Goal: Task Accomplishment & Management: Manage account settings

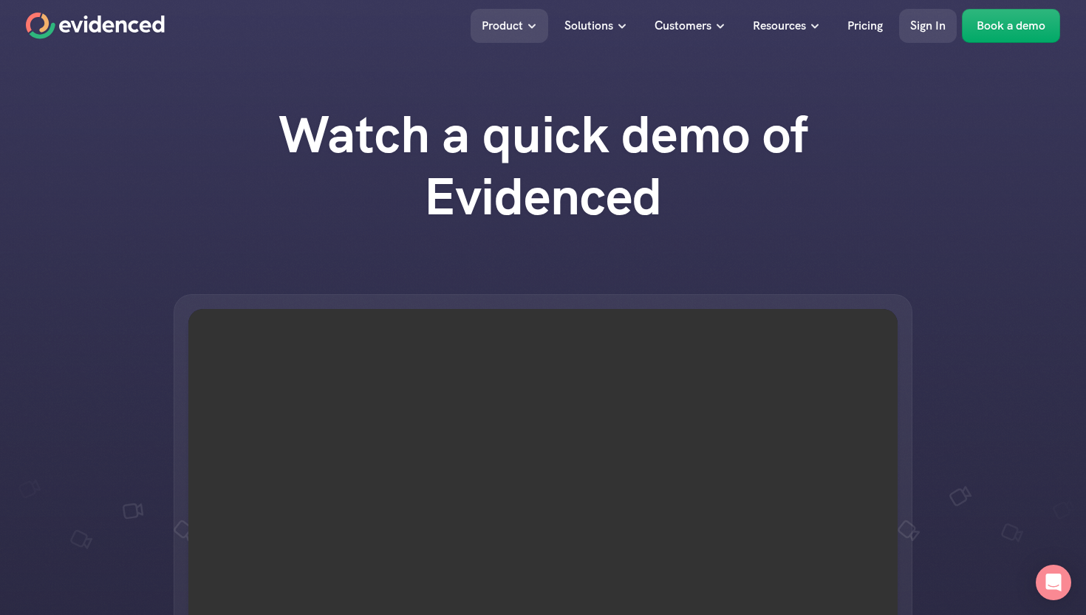
click at [919, 27] on p "Sign In" at bounding box center [927, 25] width 35 height 19
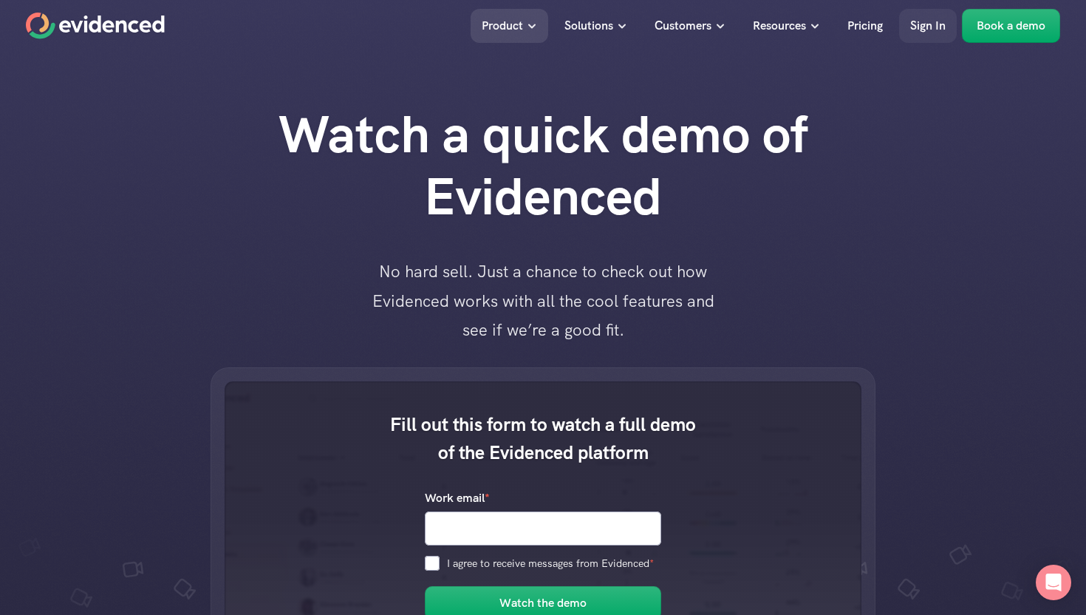
click at [919, 18] on p "Sign In" at bounding box center [927, 25] width 35 height 19
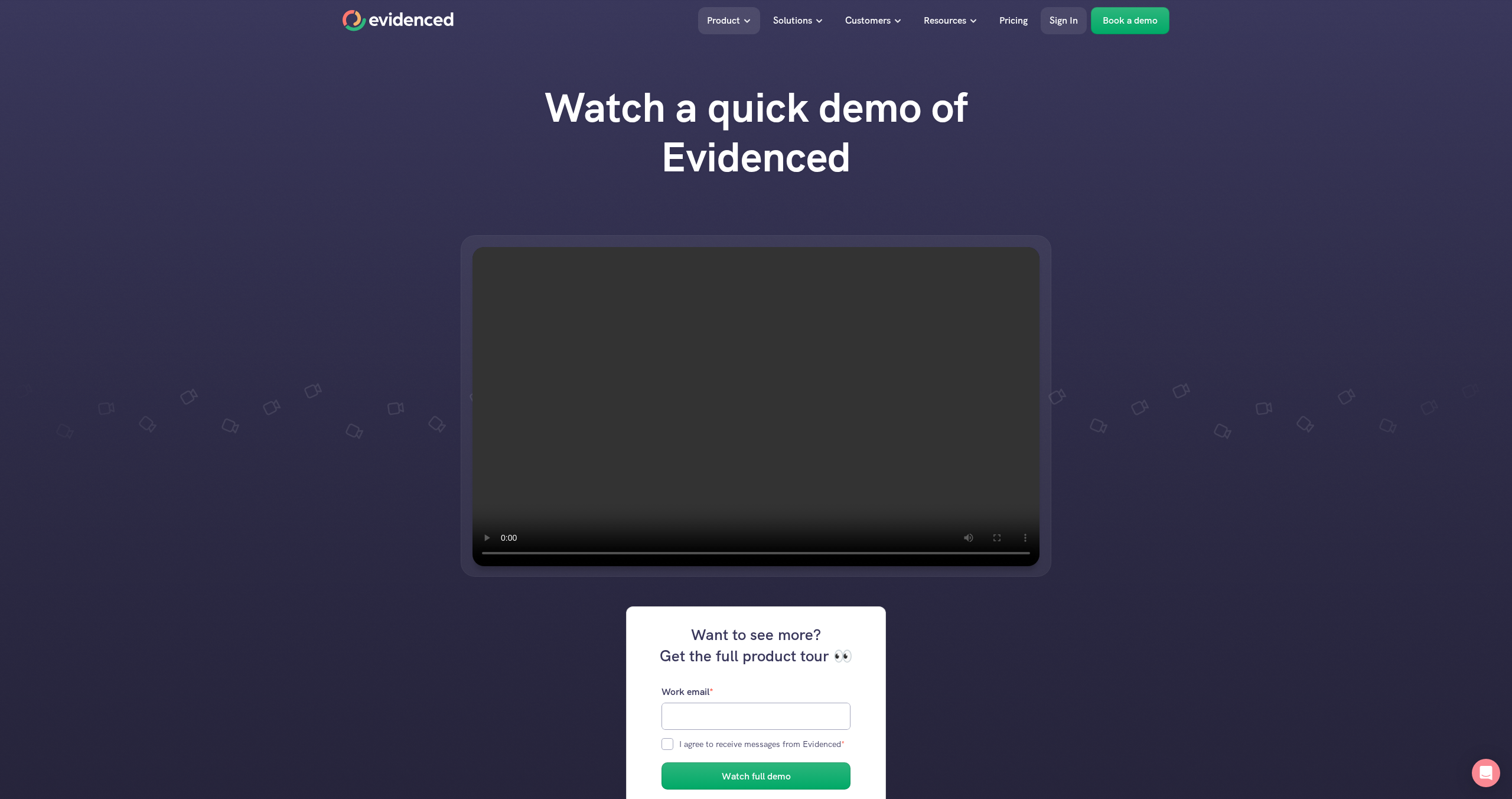
click at [1069, 24] on p "Sign In" at bounding box center [1063, 20] width 28 height 15
